Goal: Check status: Check status

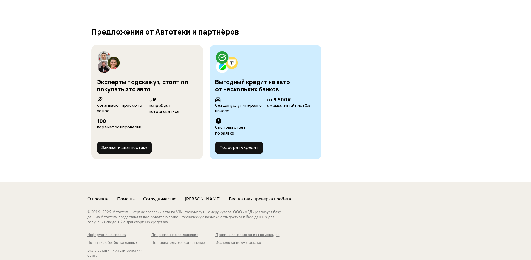
scroll to position [2165, 0]
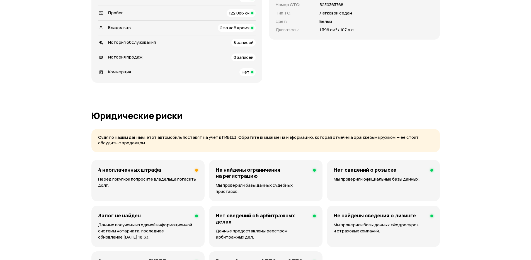
scroll to position [167, 0]
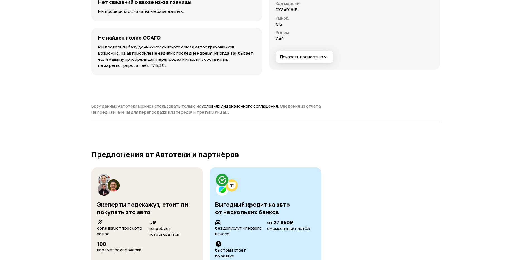
scroll to position [1935, 0]
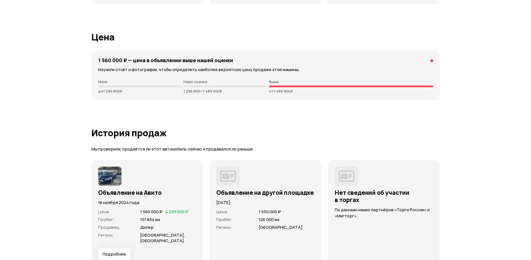
scroll to position [1573, 0]
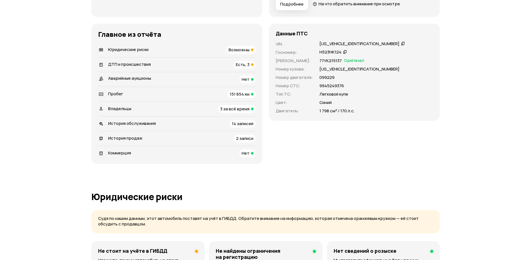
scroll to position [167, 0]
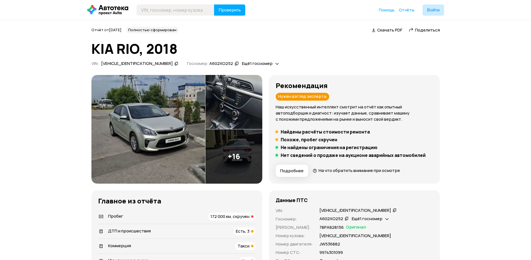
scroll to position [100, 0]
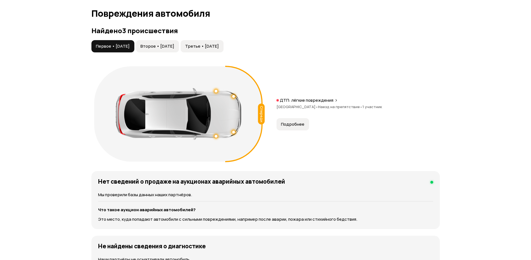
scroll to position [535, 0]
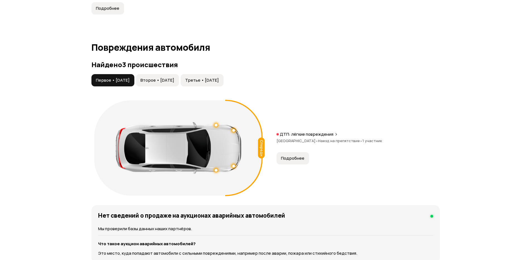
click at [160, 78] on span "Второе • 12 фев 2021" at bounding box center [158, 81] width 34 height 6
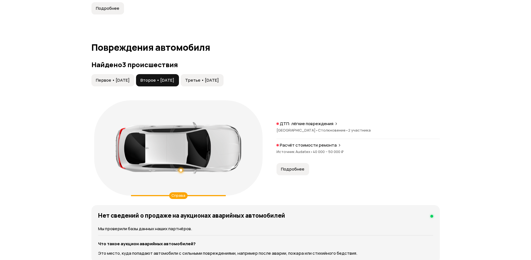
click at [213, 79] on span "Третье • 22 май 2025" at bounding box center [202, 81] width 34 height 6
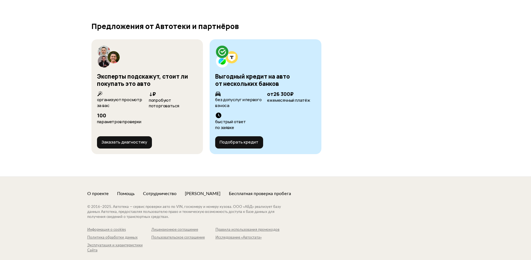
scroll to position [2105, 0]
